Goal: Task Accomplishment & Management: Complete application form

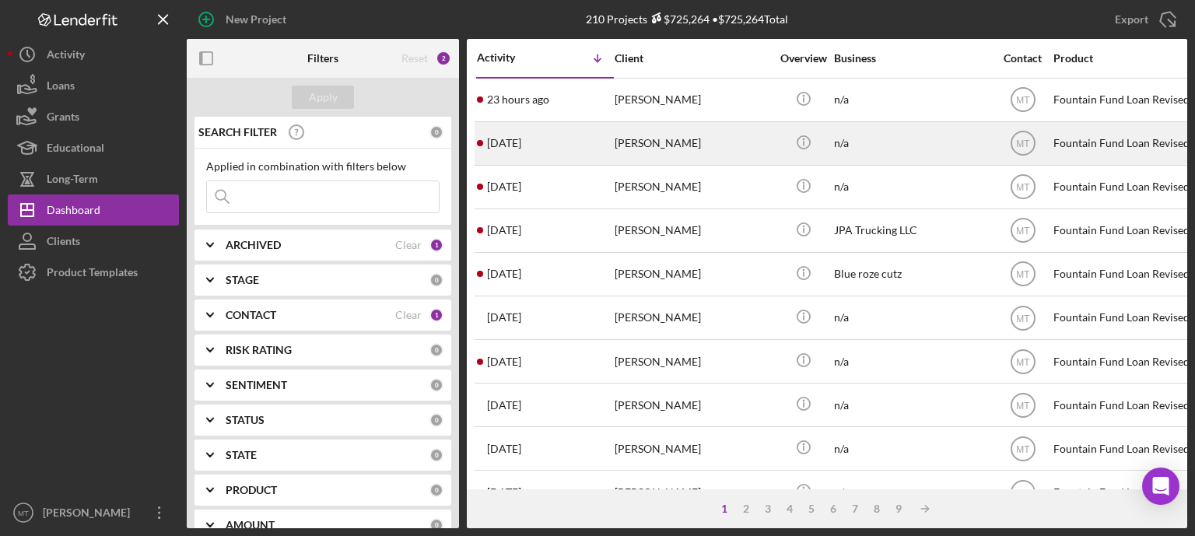
click at [593, 144] on div "[DATE] [PERSON_NAME]" at bounding box center [545, 143] width 136 height 41
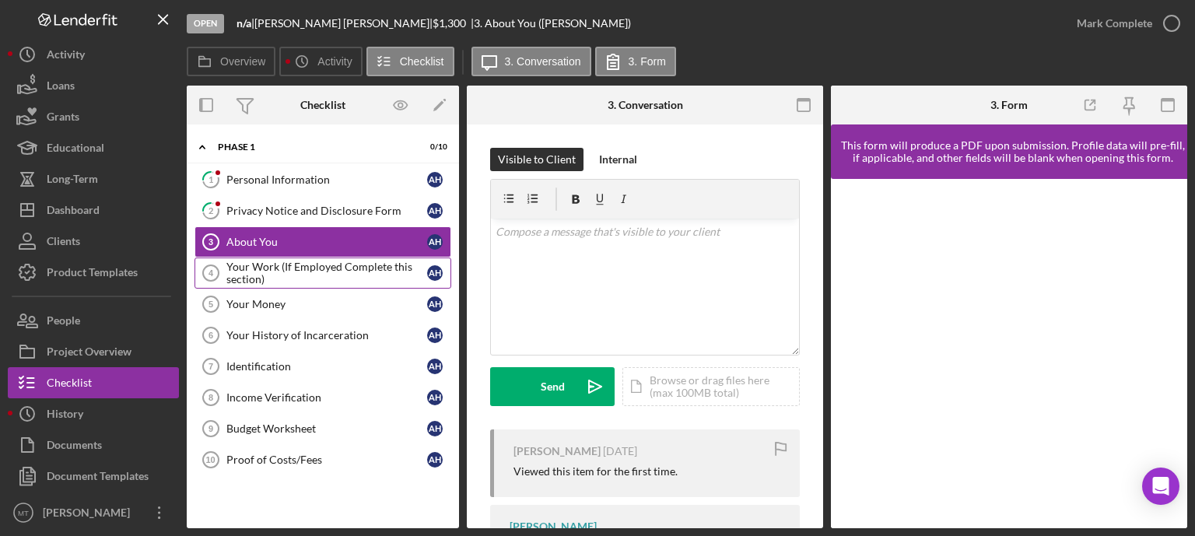
click at [340, 276] on div "Your Work (If Employed Complete this section)" at bounding box center [326, 273] width 201 height 25
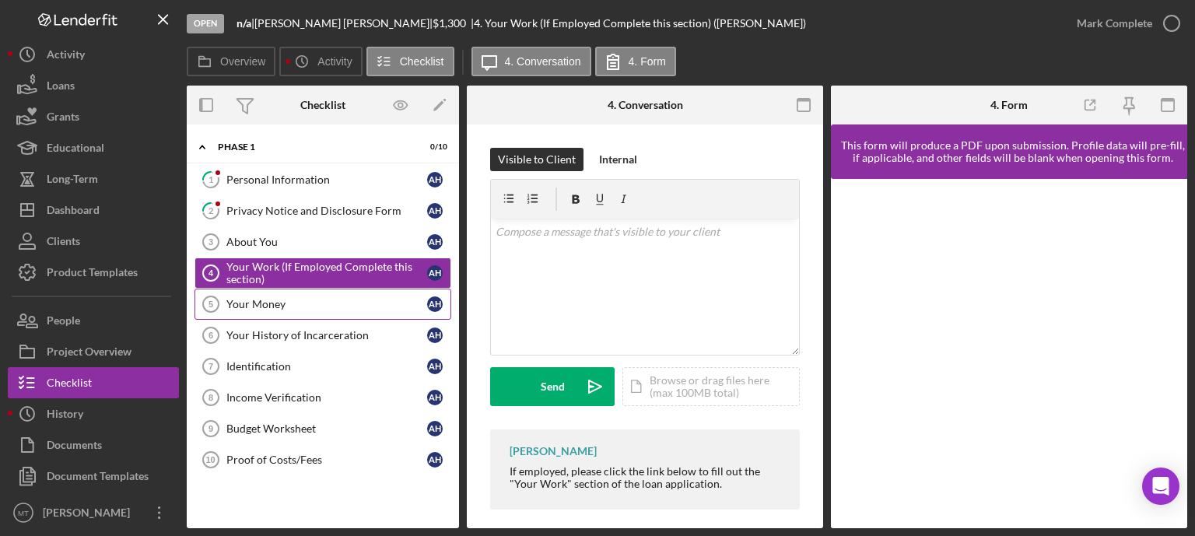
click at [305, 307] on div "Your Money" at bounding box center [326, 304] width 201 height 12
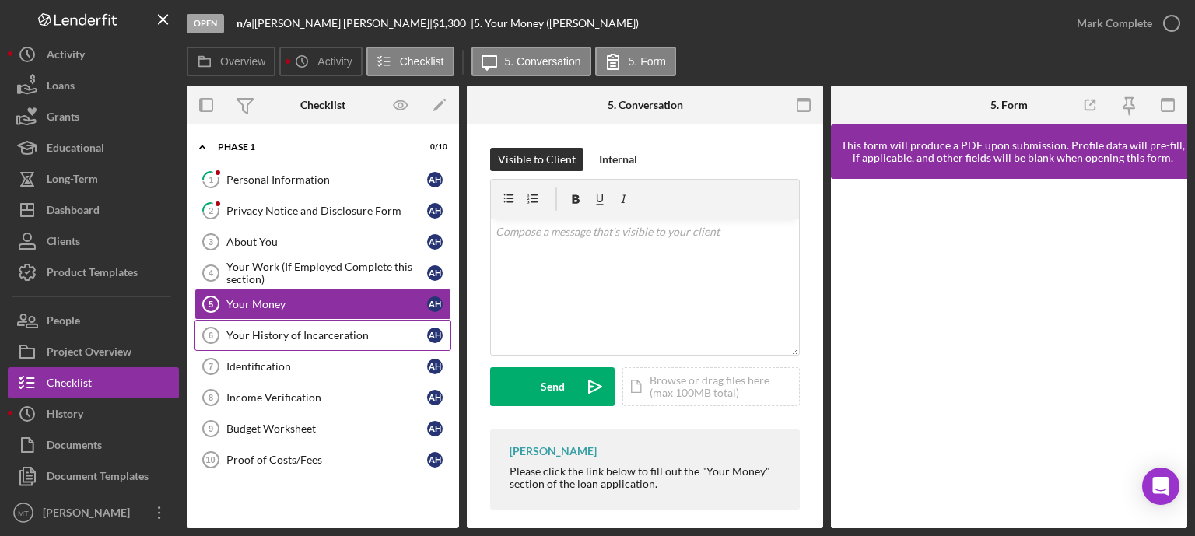
click at [298, 329] on div "Your History of Incarceration" at bounding box center [326, 335] width 201 height 12
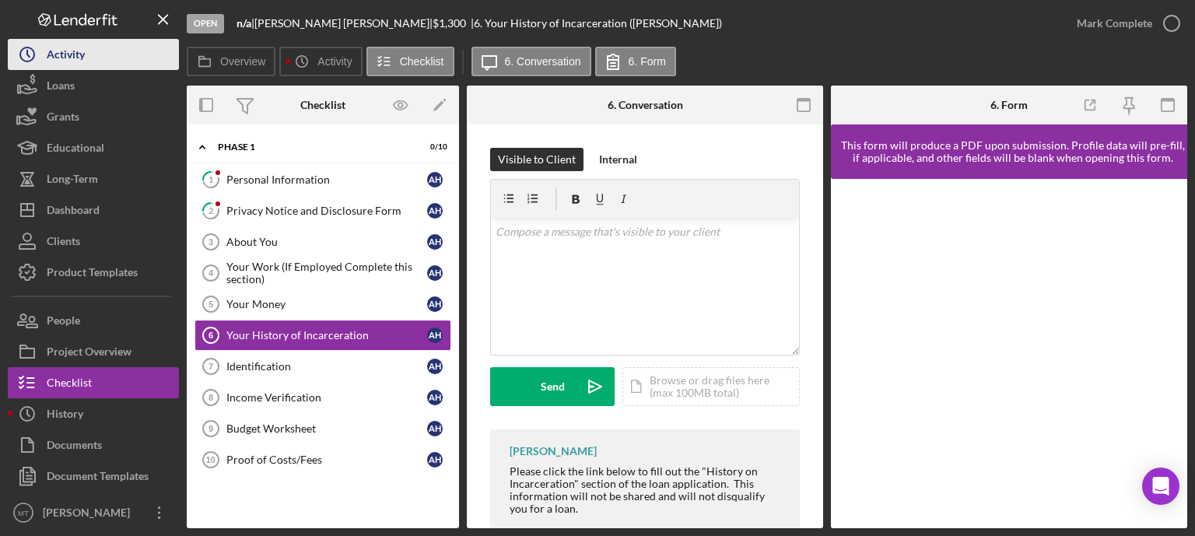
click at [98, 58] on button "Icon/History Activity" at bounding box center [93, 54] width 171 height 31
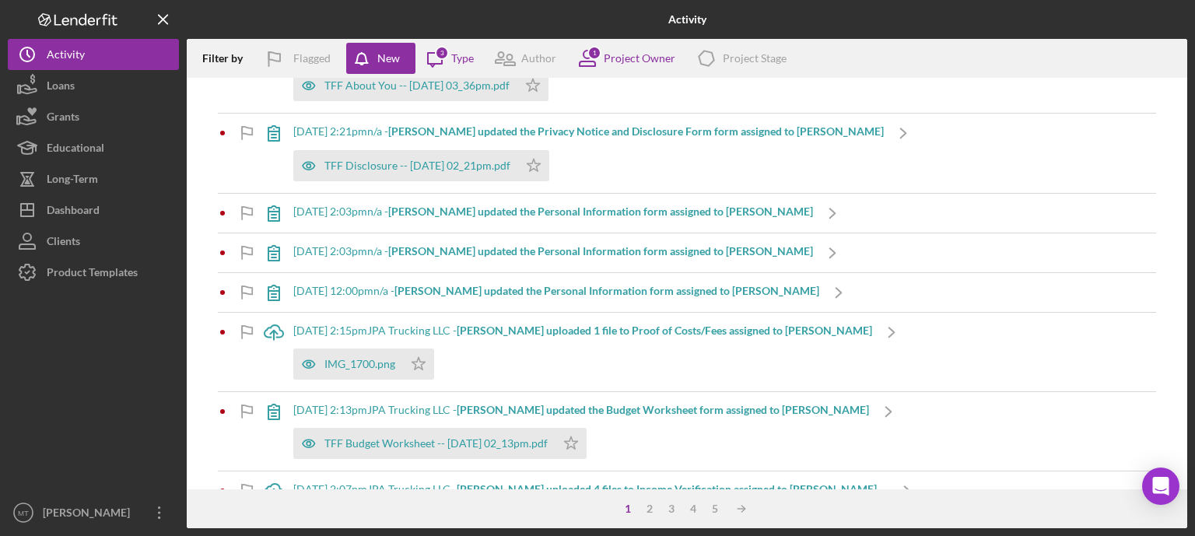
scroll to position [226, 0]
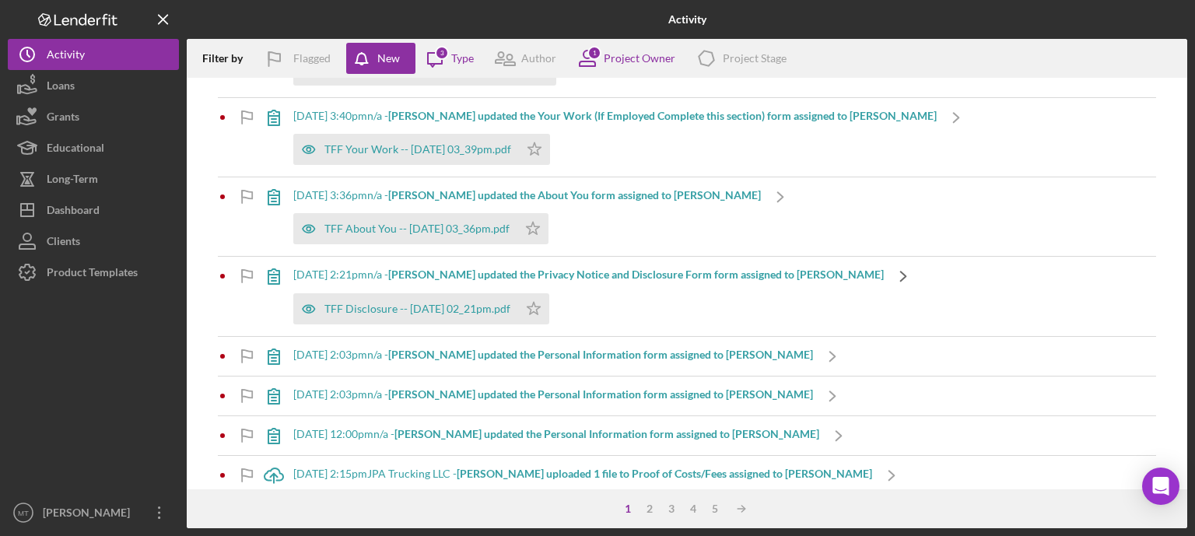
click at [884, 285] on icon "Icon/Navigate" at bounding box center [903, 276] width 39 height 39
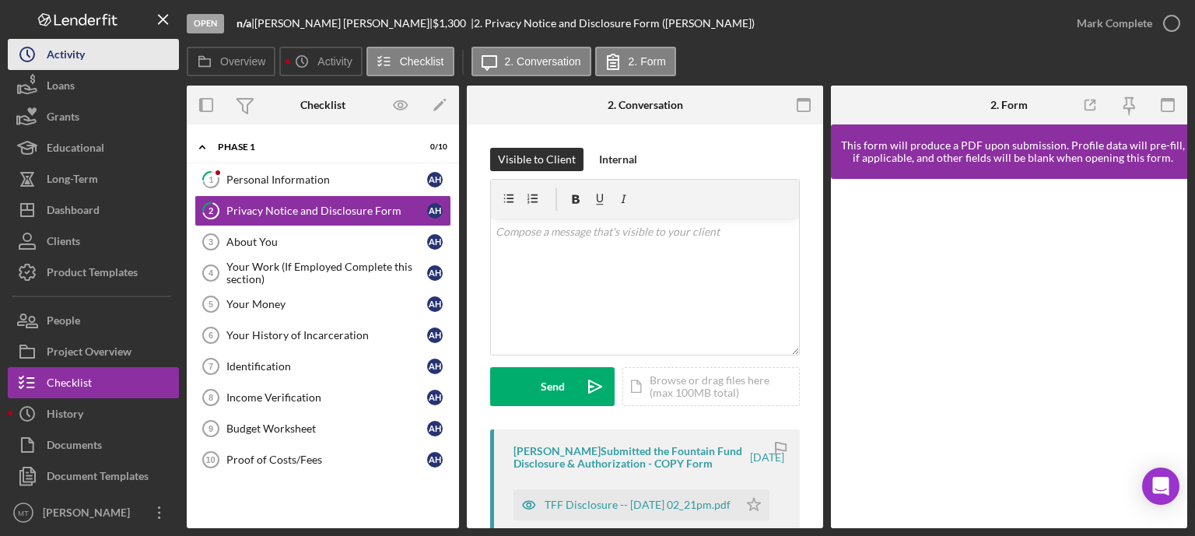
click at [110, 58] on button "Icon/History Activity" at bounding box center [93, 54] width 171 height 31
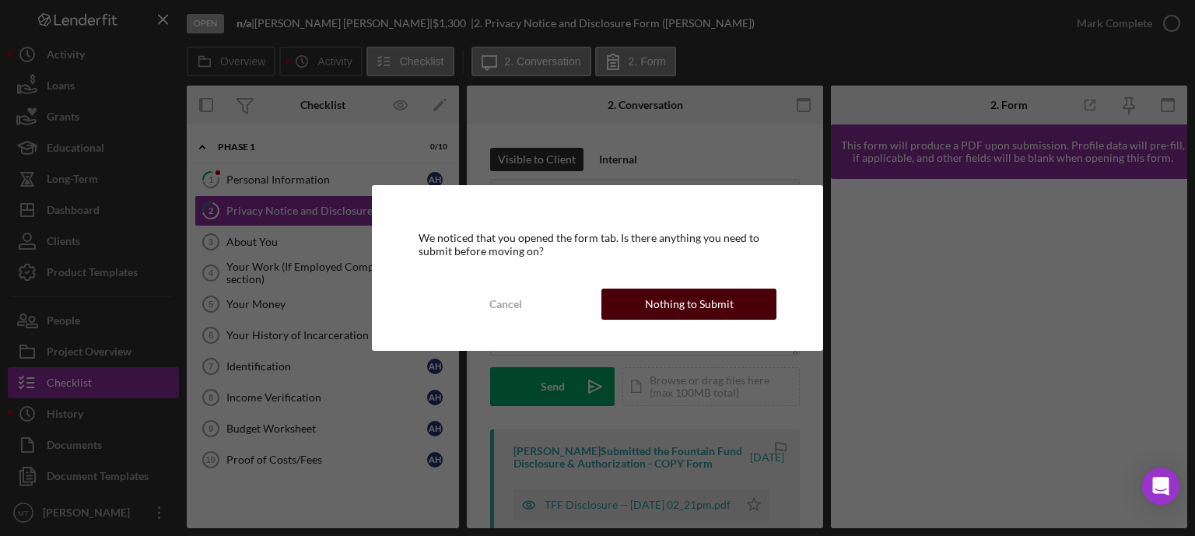
click at [621, 314] on button "Nothing to Submit" at bounding box center [688, 304] width 175 height 31
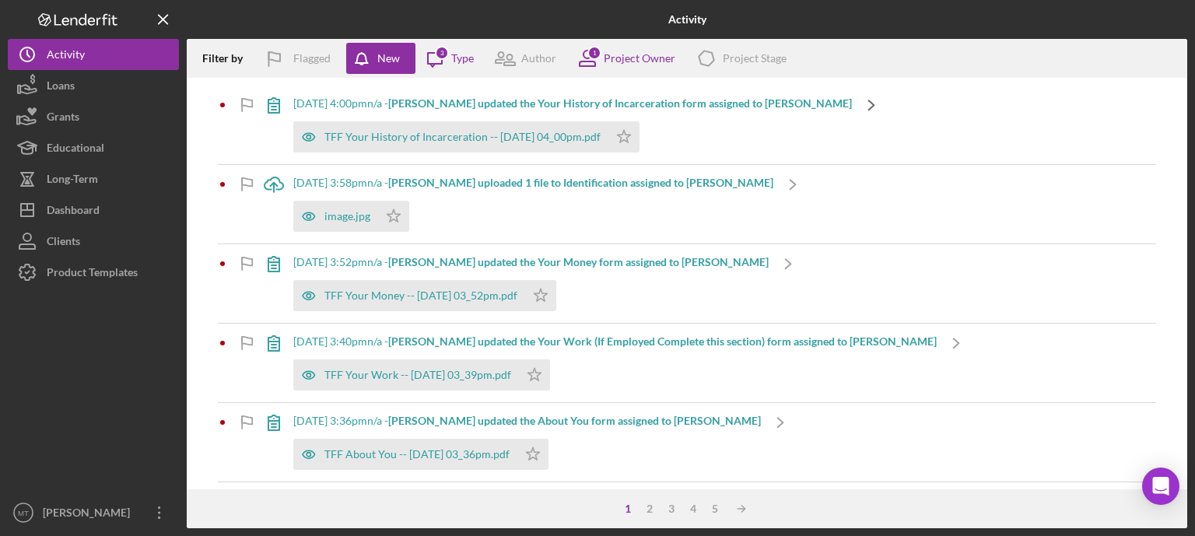
click at [852, 101] on icon "Icon/Navigate" at bounding box center [871, 105] width 39 height 39
